Goal: Task Accomplishment & Management: Complete application form

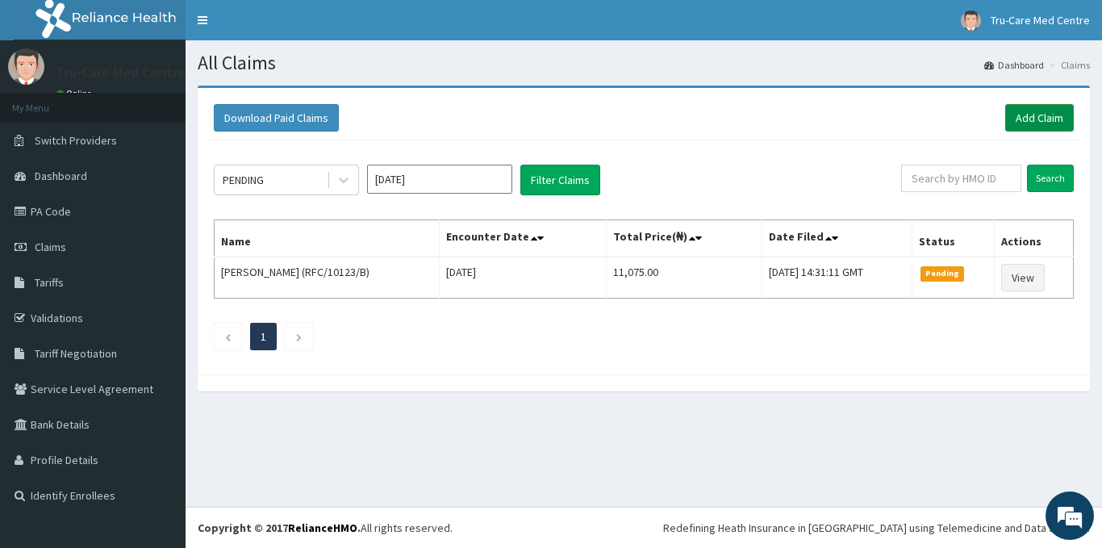
click at [1032, 115] on link "Add Claim" at bounding box center [1039, 117] width 69 height 27
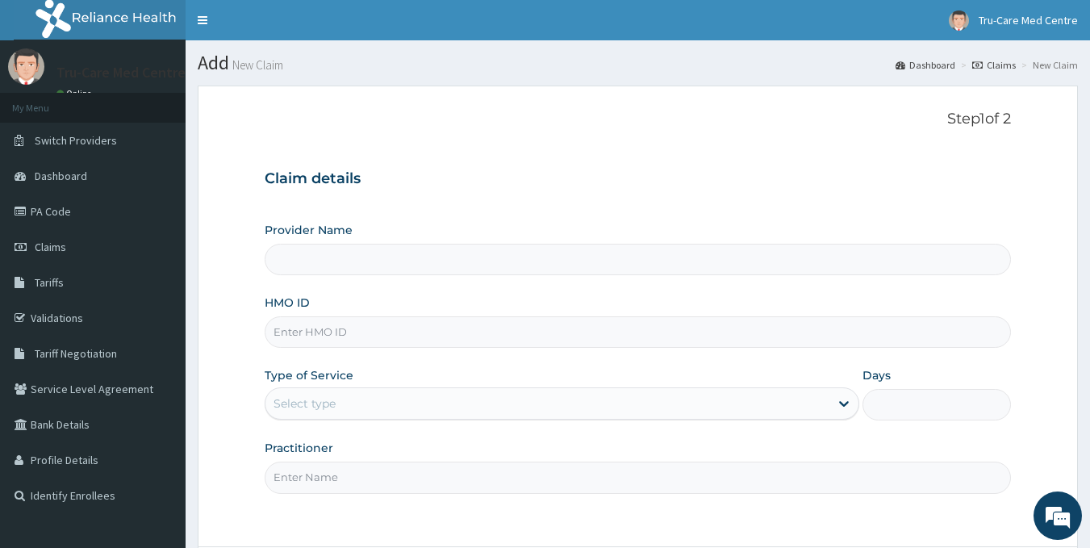
click at [361, 325] on input "HMO ID" at bounding box center [638, 331] width 747 height 31
paste input "PFM/10265/D"
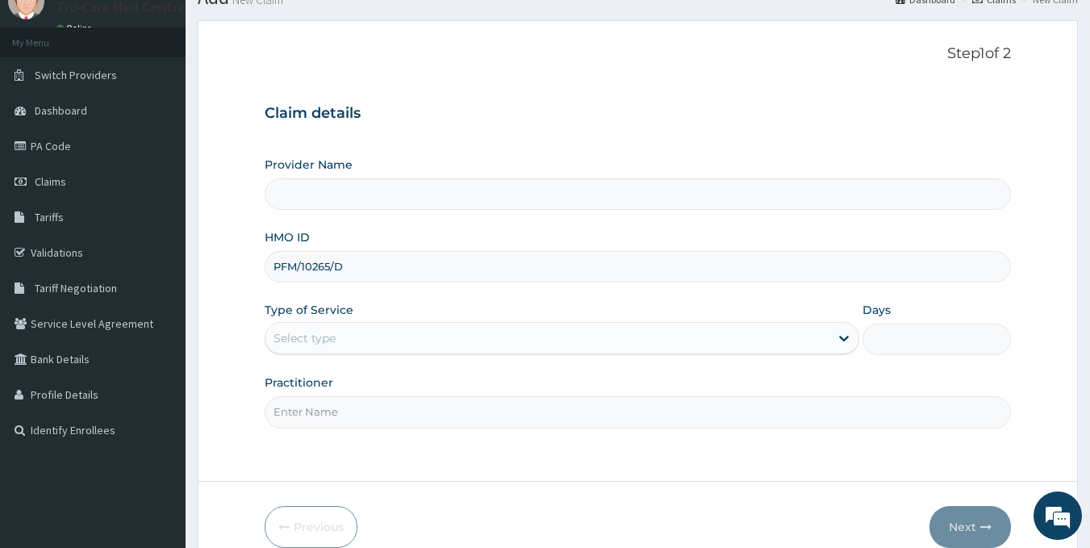
scroll to position [144, 0]
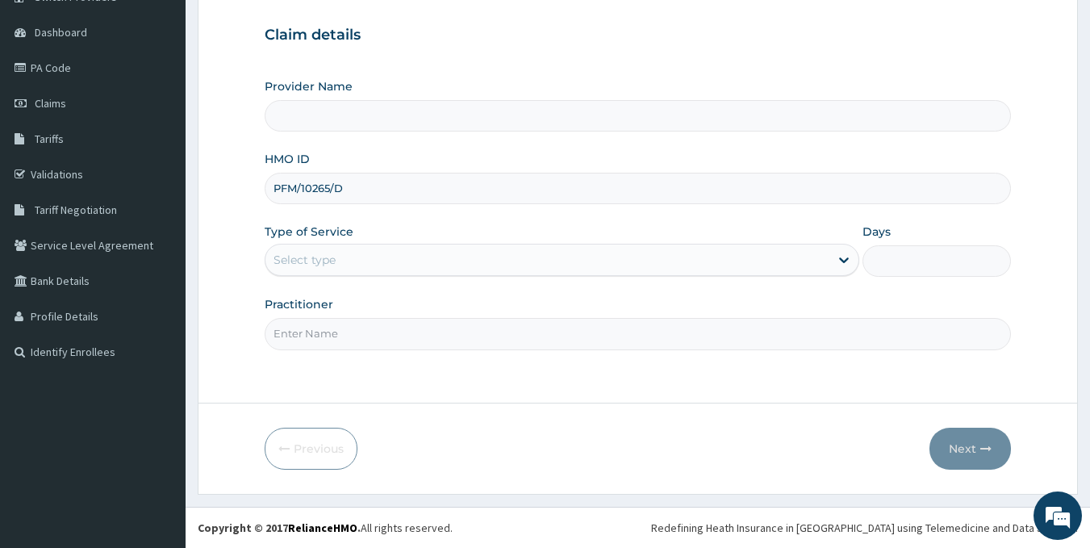
type input "PFM/10265/D"
click at [345, 261] on div "Select type" at bounding box center [547, 260] width 564 height 26
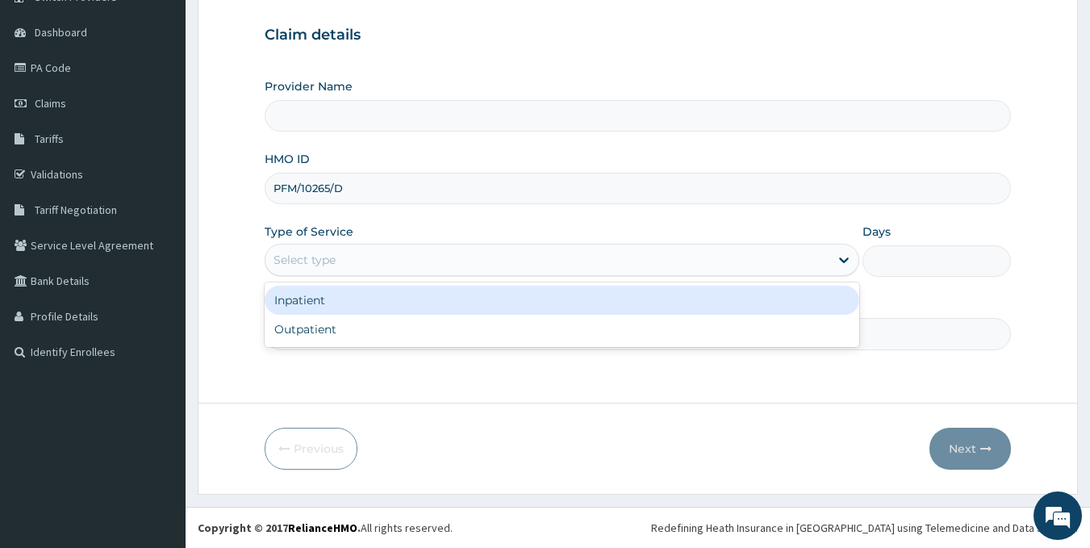
type input "Tru-Care Medical Centre"
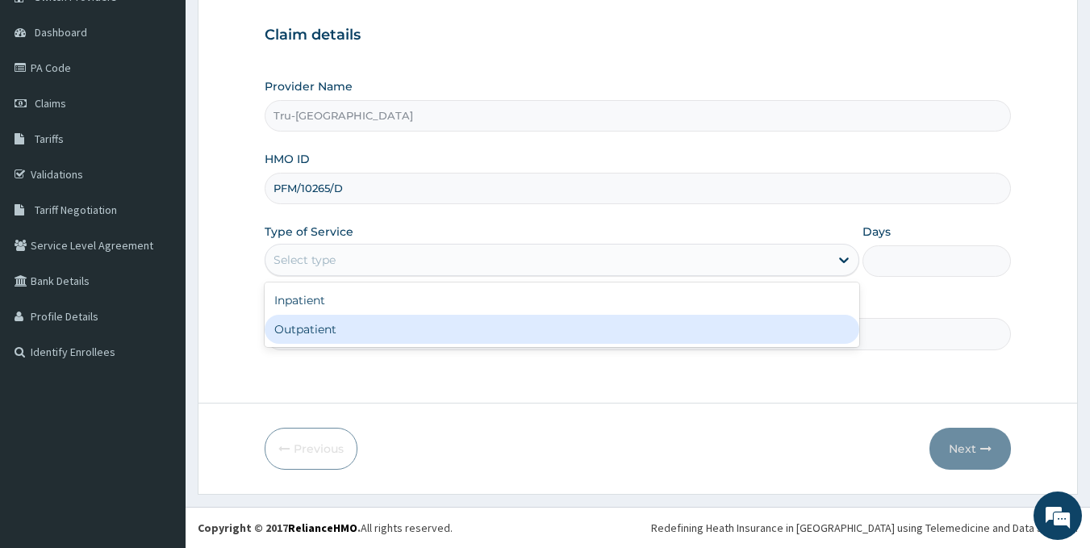
drag, startPoint x: 310, startPoint y: 345, endPoint x: 319, endPoint y: 290, distance: 56.4
click at [310, 341] on div "Inpatient Outpatient" at bounding box center [562, 314] width 595 height 65
click at [309, 332] on div "Outpatient" at bounding box center [562, 329] width 595 height 29
type input "1"
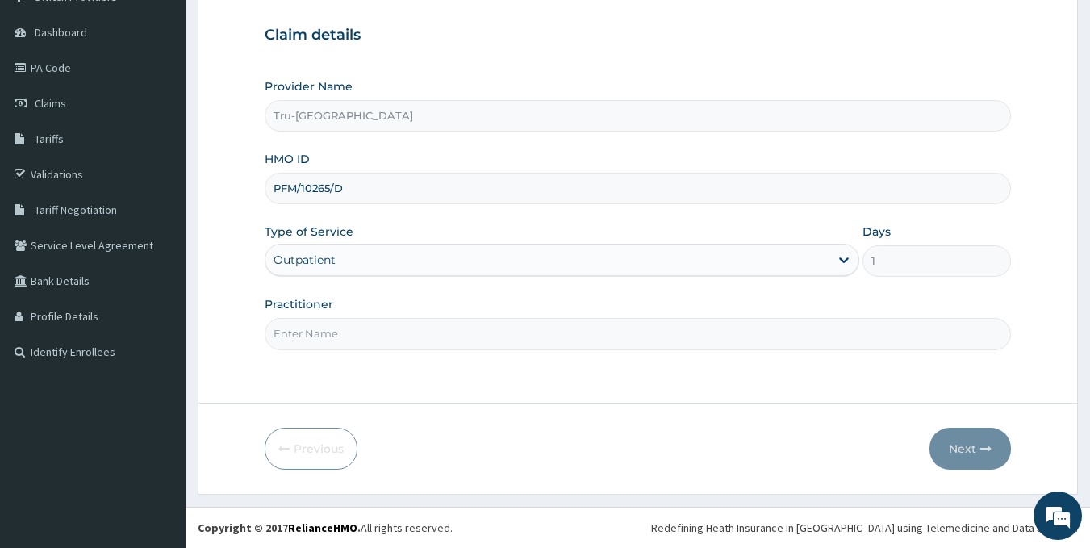
drag, startPoint x: 399, startPoint y: 345, endPoint x: 399, endPoint y: 328, distance: 17.7
click at [399, 341] on input "Practitioner" at bounding box center [638, 333] width 747 height 31
click at [288, 335] on input "DR OBIORA IFEBUNANDU" at bounding box center [638, 333] width 747 height 31
type input "DR. OBIORA IFEBUNANDU"
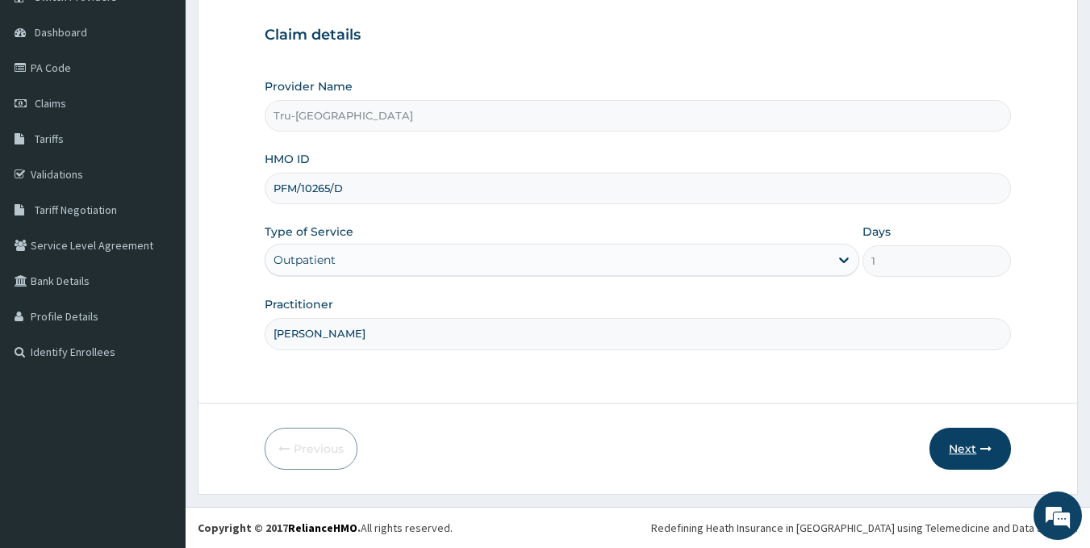
click at [969, 447] on button "Next" at bounding box center [969, 449] width 81 height 42
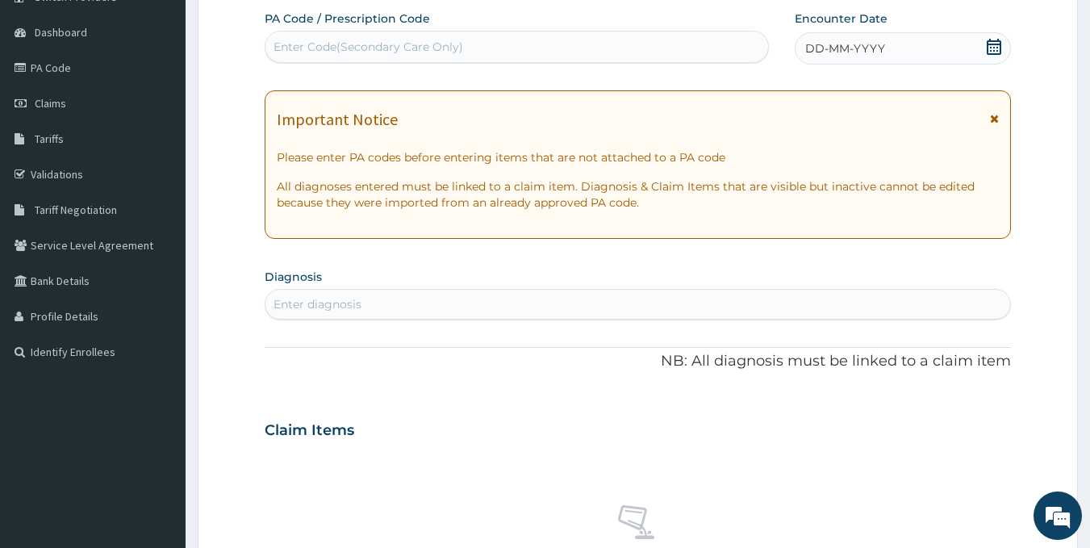
click at [310, 41] on div "Enter Code(Secondary Care Only)" at bounding box center [369, 47] width 190 height 16
paste input "PA/73A464"
type input "PA/73A464"
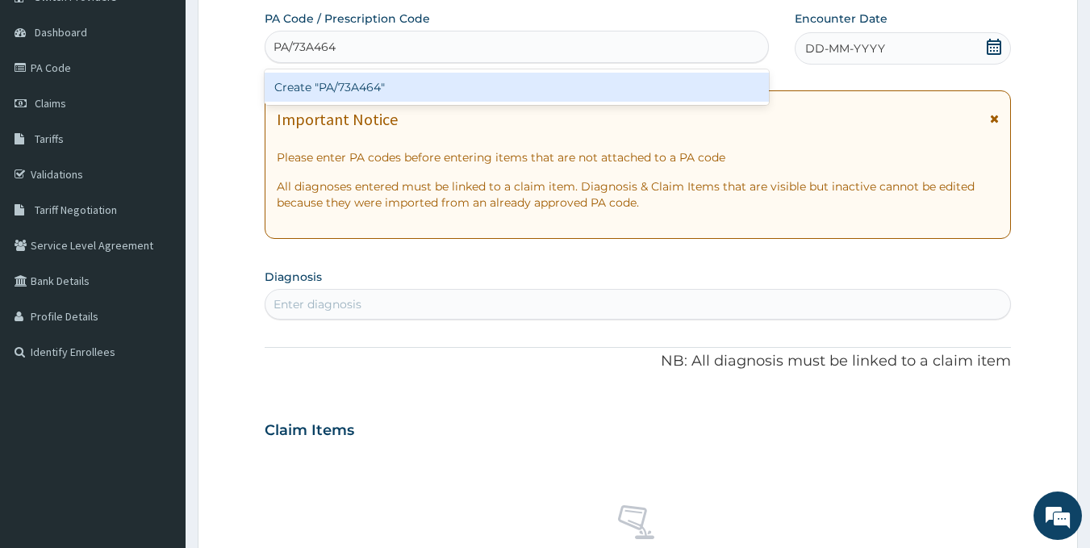
click at [534, 99] on div "Create "PA/73A464"" at bounding box center [517, 87] width 505 height 29
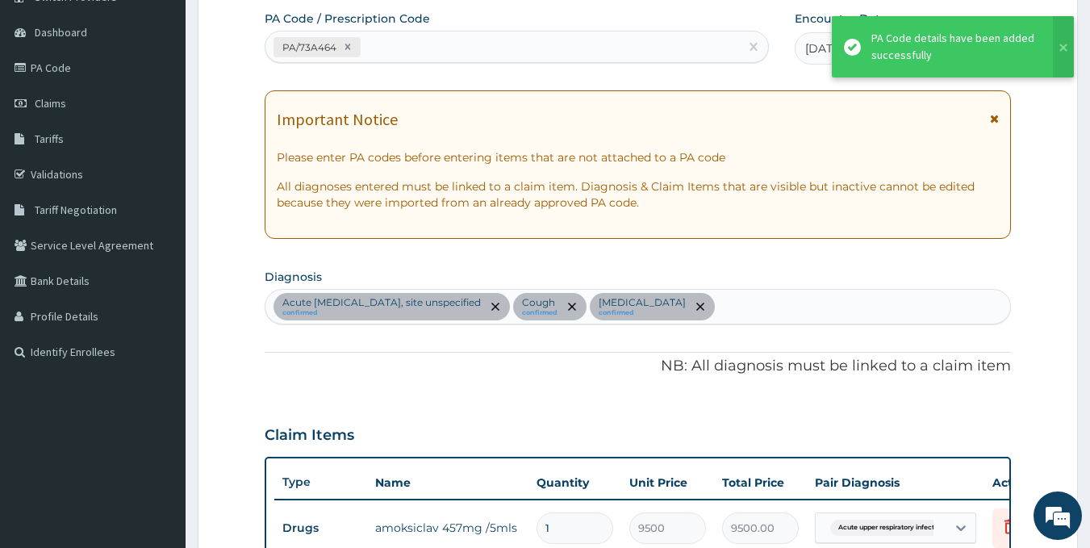
scroll to position [568, 0]
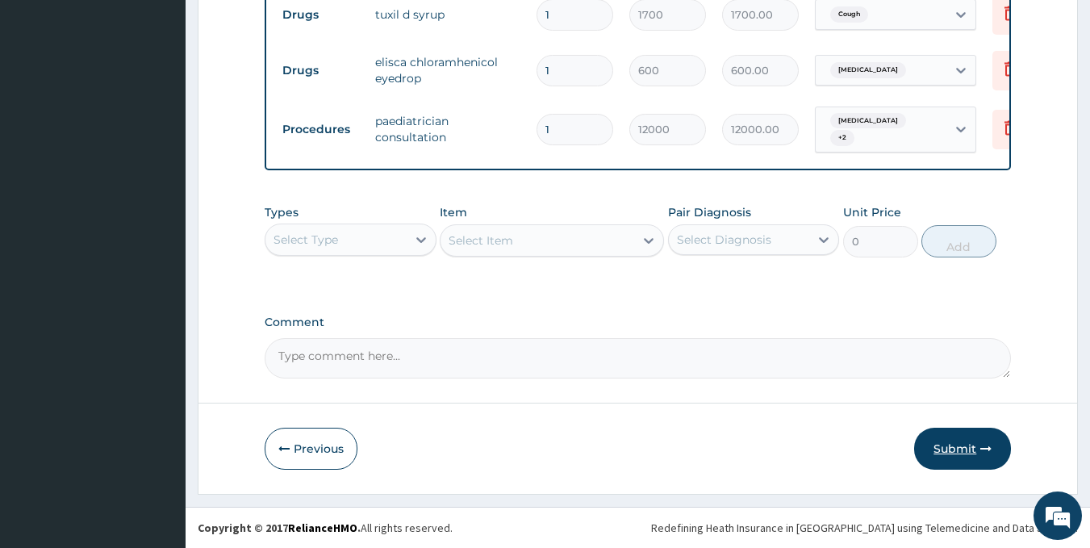
click at [961, 445] on button "Submit" at bounding box center [962, 449] width 97 height 42
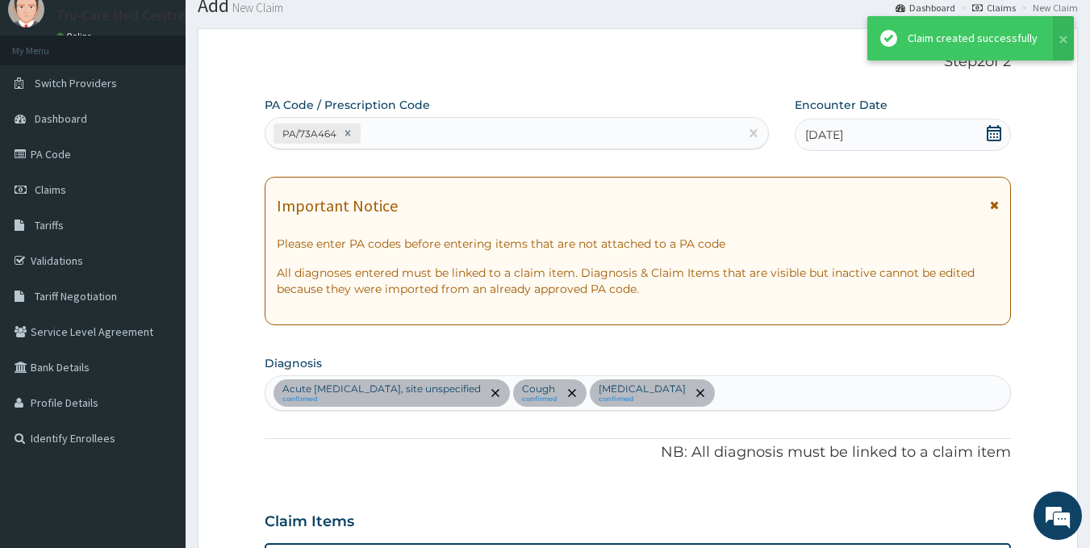
scroll to position [725, 0]
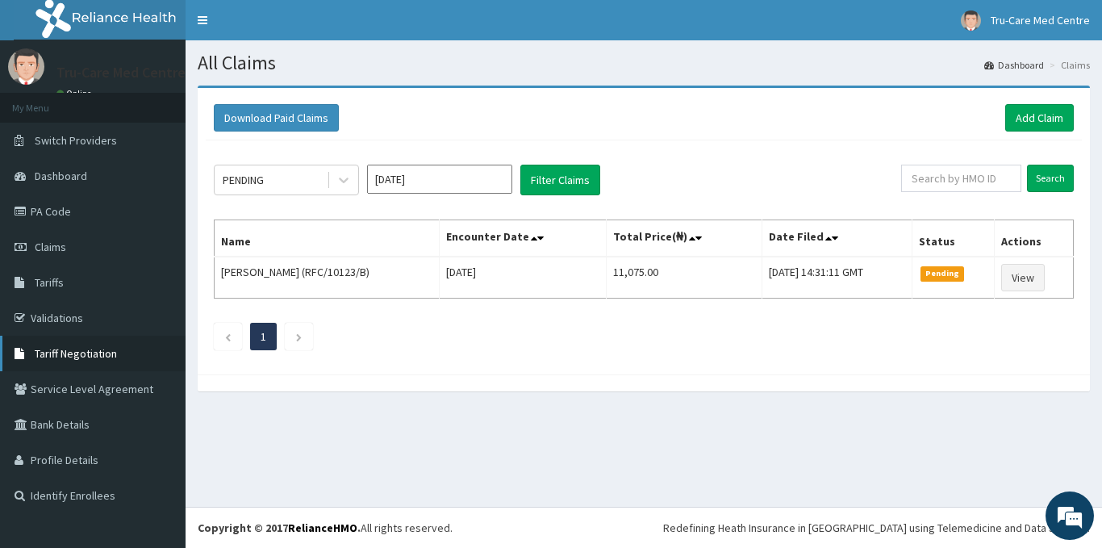
click at [61, 353] on span "Tariff Negotiation" at bounding box center [76, 353] width 82 height 15
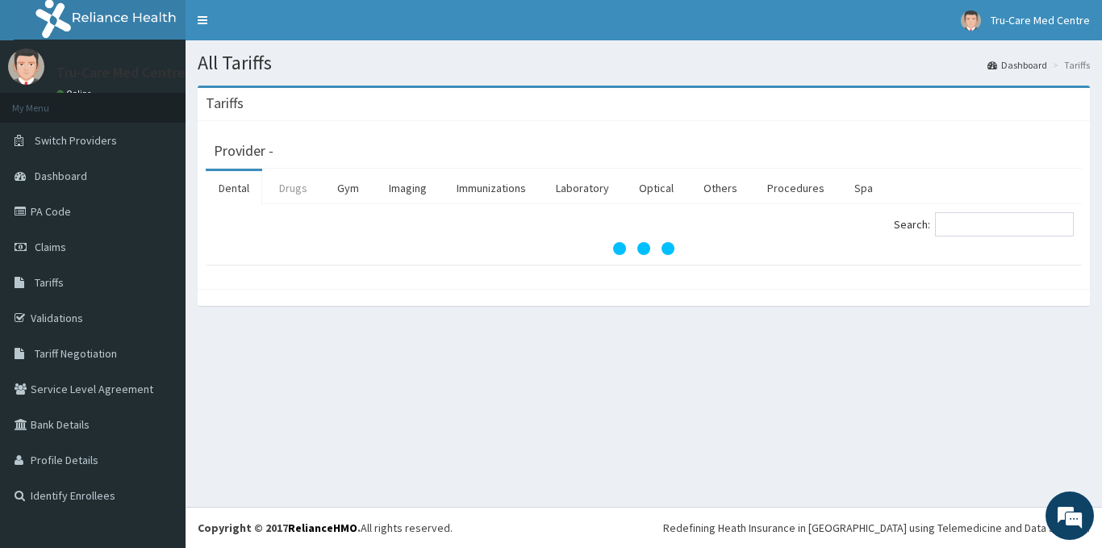
click at [285, 190] on link "Drugs" at bounding box center [293, 188] width 54 height 34
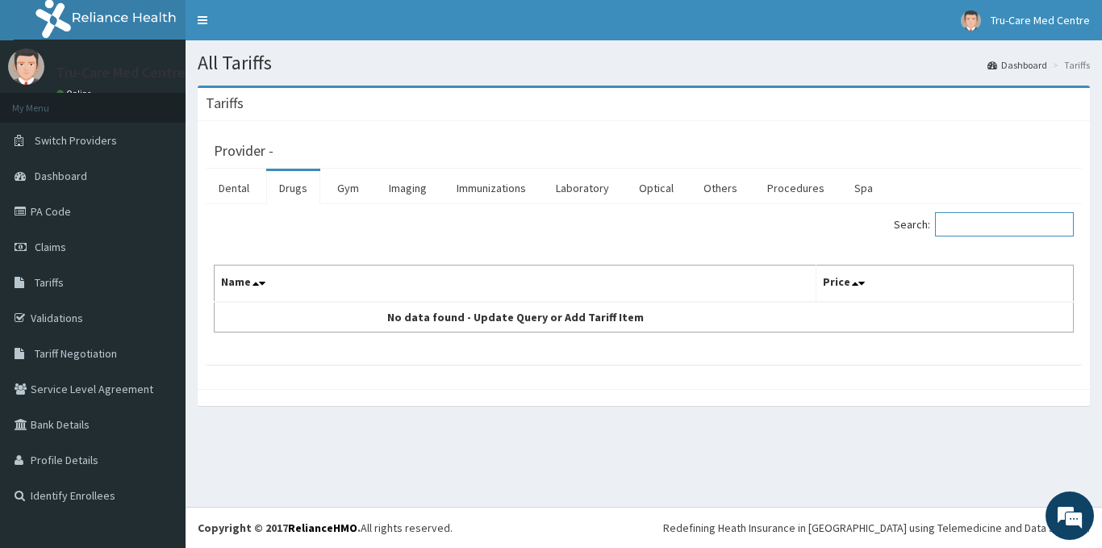
click at [968, 223] on input "Search:" at bounding box center [1004, 224] width 139 height 24
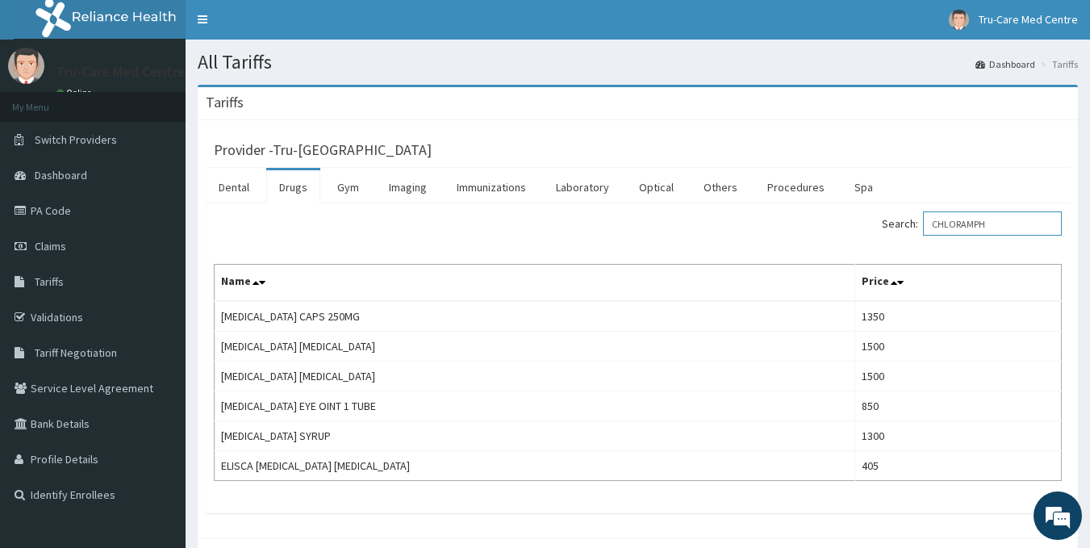
scroll to position [77, 0]
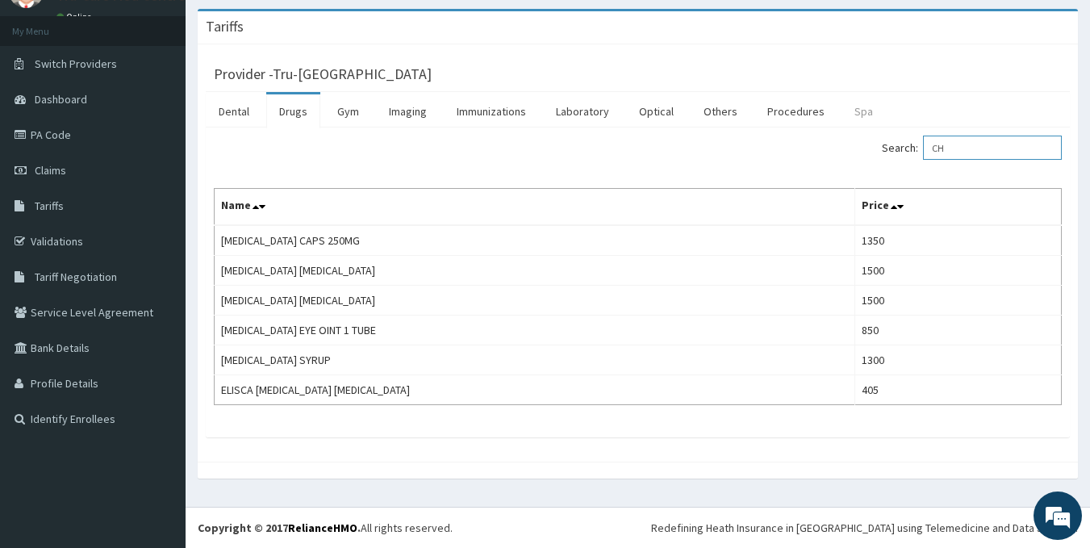
type input "C"
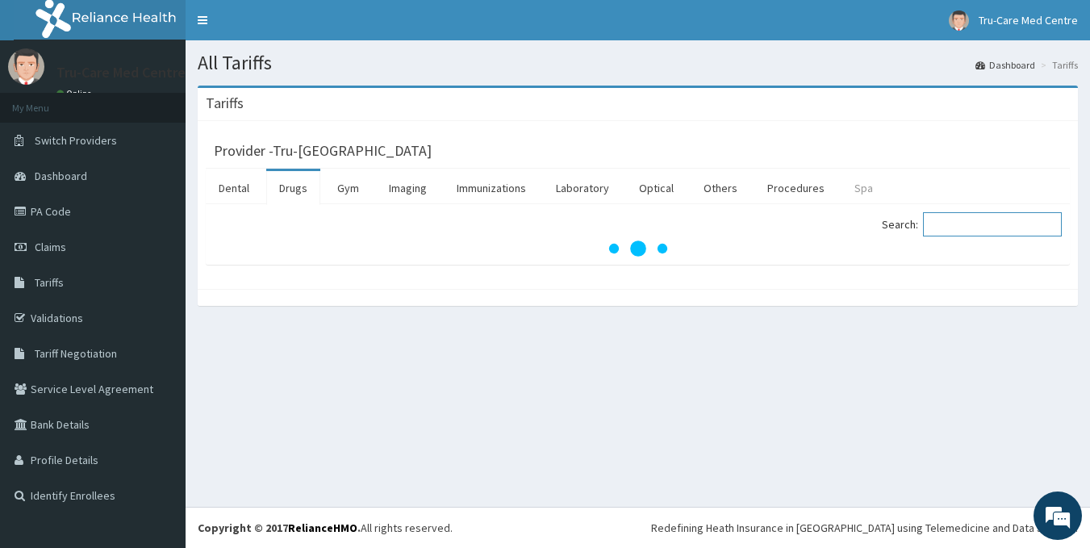
scroll to position [0, 0]
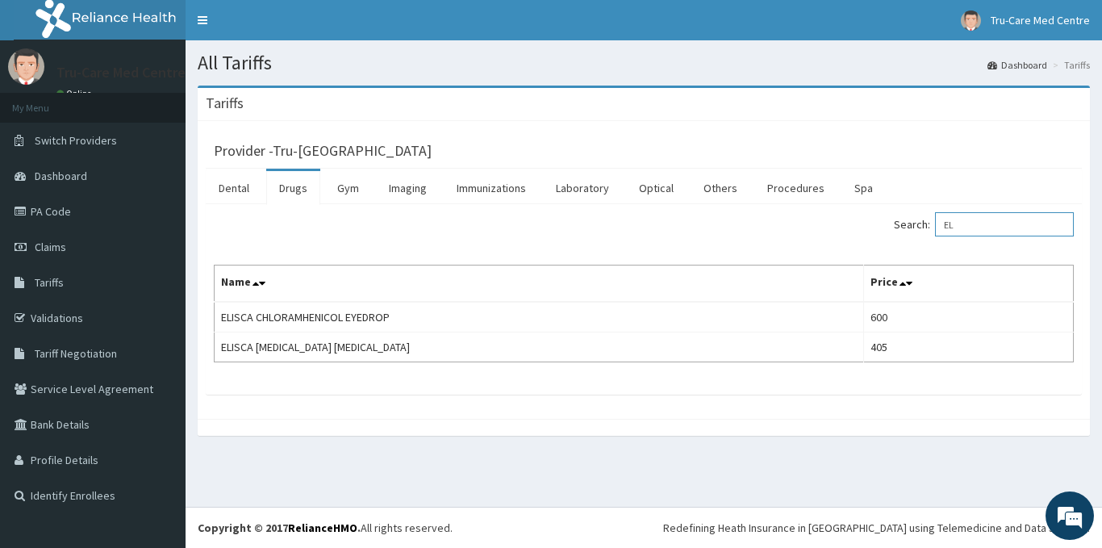
type input "E"
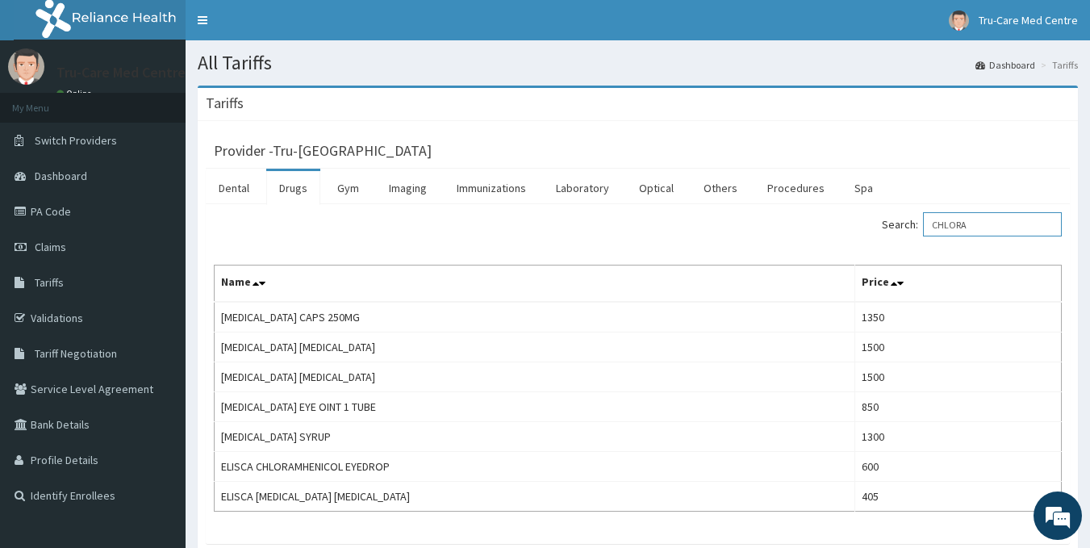
type input "CHLORA"
